Goal: Use online tool/utility: Utilize a website feature to perform a specific function

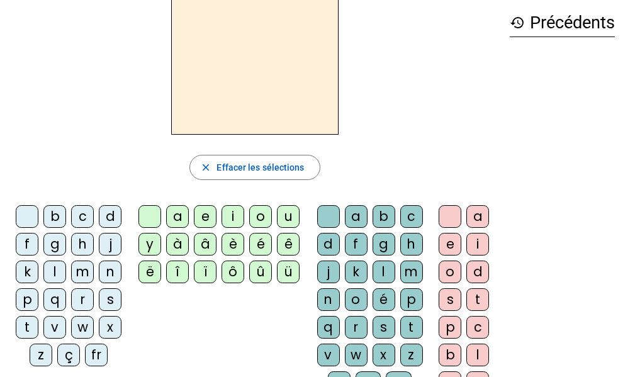
scroll to position [66, 0]
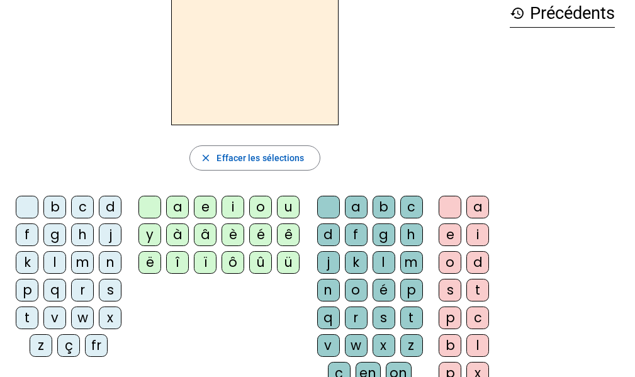
drag, startPoint x: 83, startPoint y: 290, endPoint x: 141, endPoint y: 254, distance: 69.0
click at [83, 290] on div "r" at bounding box center [82, 290] width 23 height 23
click at [181, 198] on div "a" at bounding box center [177, 207] width 23 height 23
click at [390, 234] on div "g" at bounding box center [384, 235] width 23 height 23
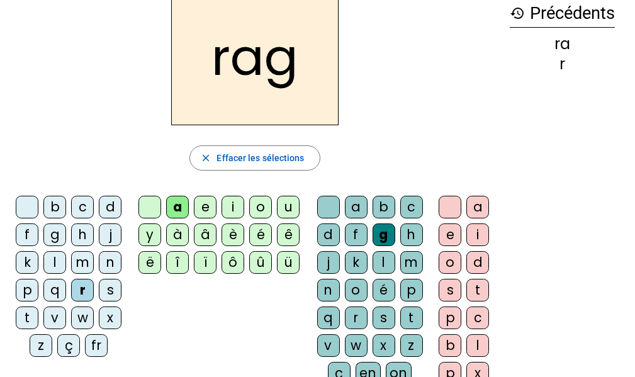
click at [450, 232] on div "e" at bounding box center [450, 235] width 23 height 23
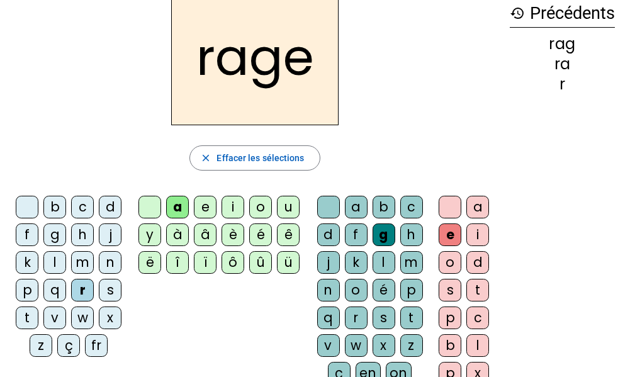
click at [330, 346] on div "v" at bounding box center [328, 345] width 23 height 23
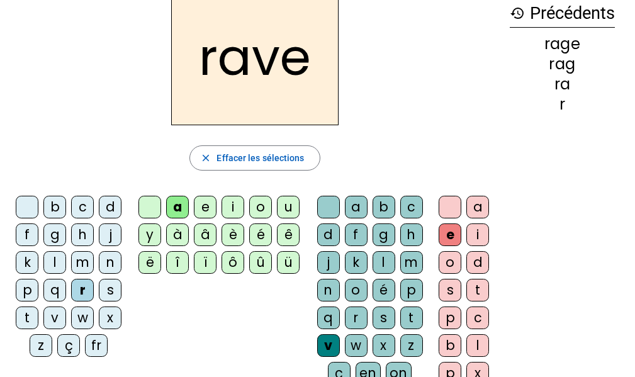
click at [53, 198] on div "b" at bounding box center [54, 207] width 23 height 23
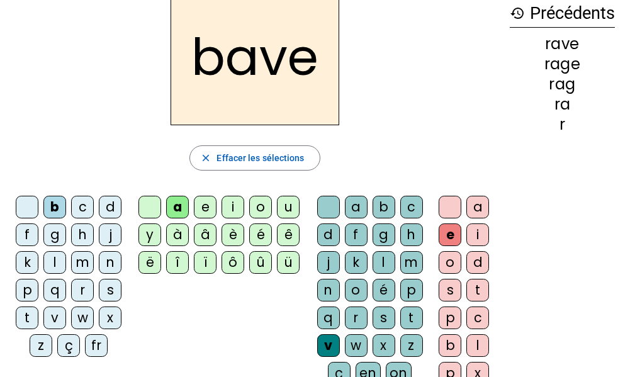
click at [54, 233] on div "g" at bounding box center [54, 235] width 23 height 23
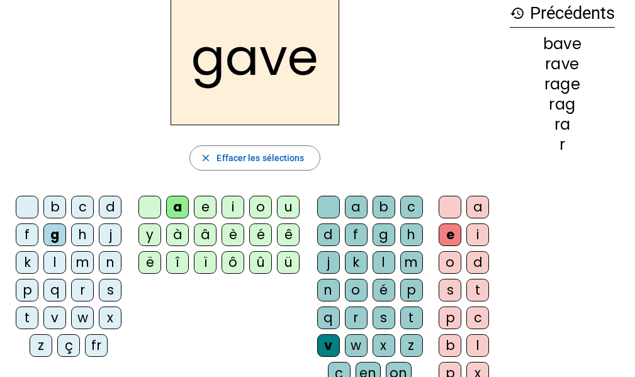
click at [83, 209] on div "c" at bounding box center [82, 207] width 23 height 23
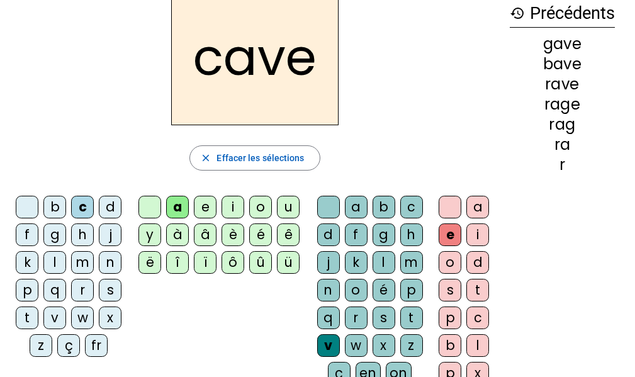
click at [408, 288] on div "p" at bounding box center [412, 290] width 23 height 23
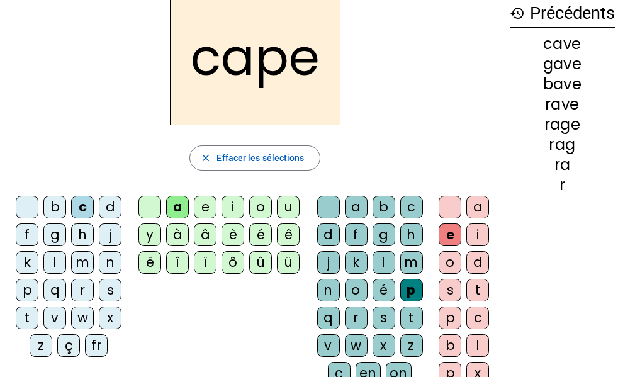
click at [382, 231] on div "g" at bounding box center [384, 235] width 23 height 23
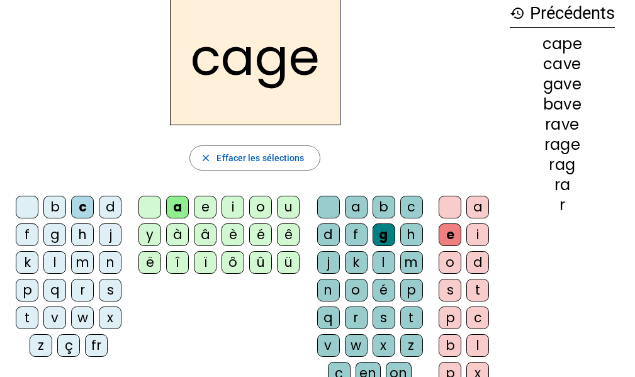
click at [106, 267] on div "n" at bounding box center [110, 262] width 23 height 23
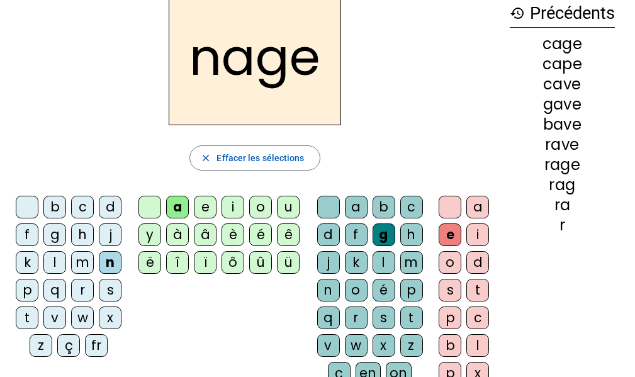
click at [25, 291] on div "p" at bounding box center [27, 290] width 23 height 23
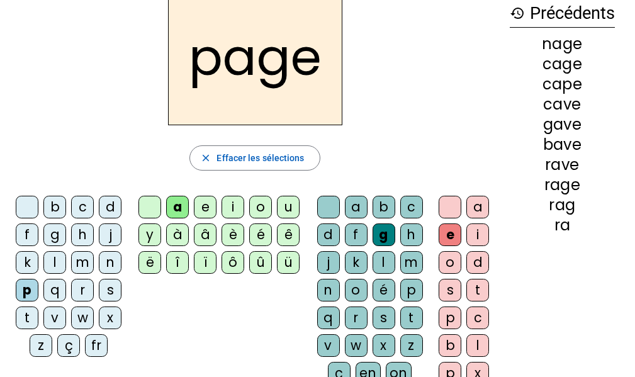
click at [113, 290] on div "s" at bounding box center [110, 290] width 23 height 23
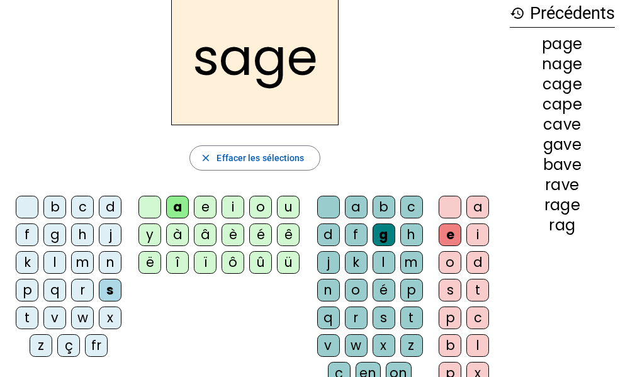
click at [403, 289] on div "p" at bounding box center [412, 290] width 23 height 23
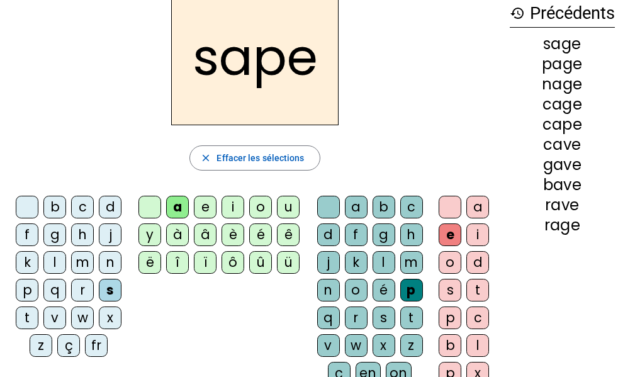
click at [23, 313] on div "t" at bounding box center [27, 318] width 23 height 23
